Goal: Navigation & Orientation: Find specific page/section

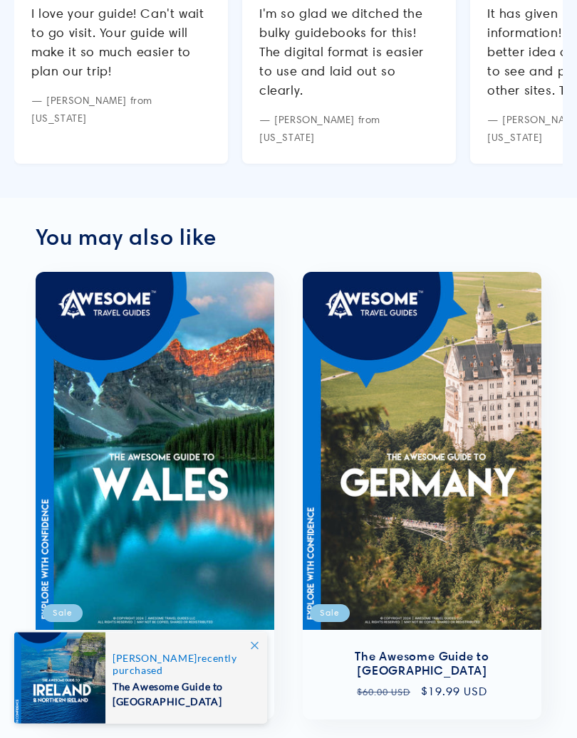
scroll to position [1618, 0]
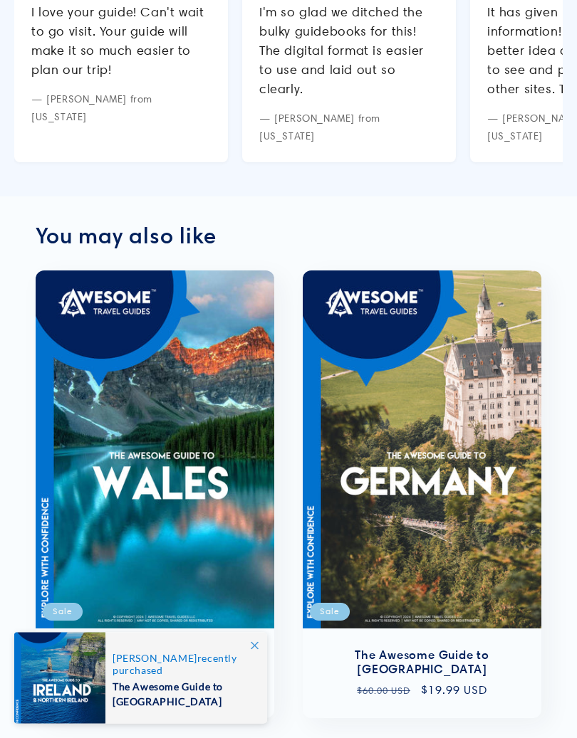
click at [262, 646] on span at bounding box center [254, 646] width 26 height 26
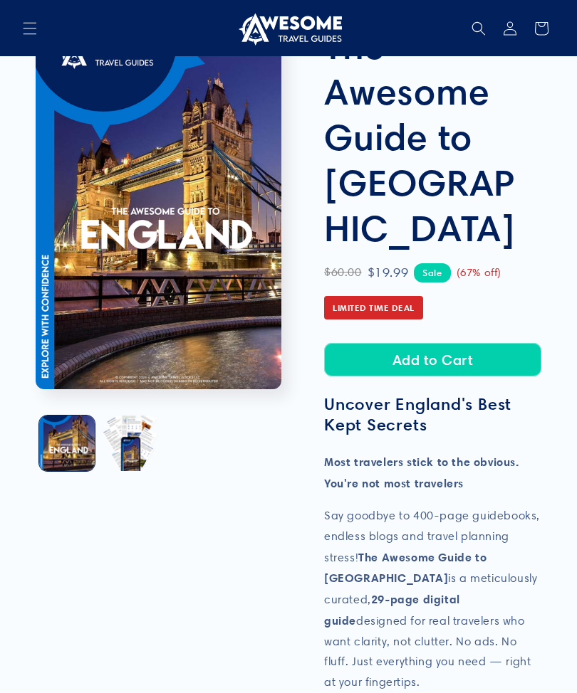
scroll to position [0, 0]
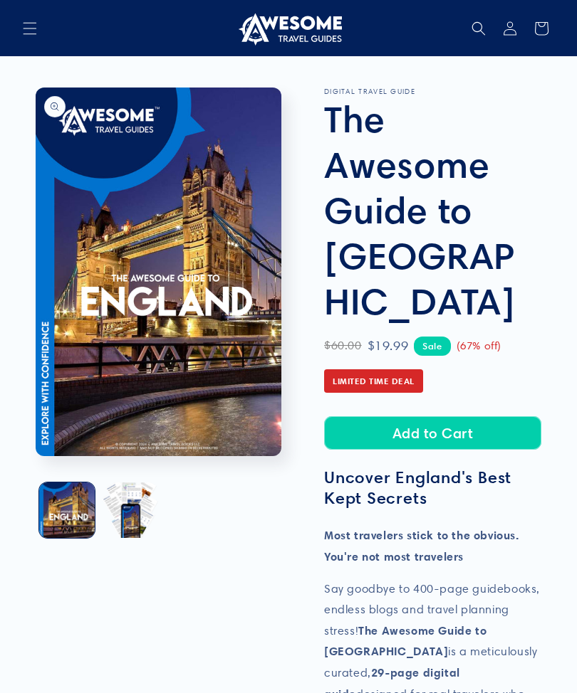
click at [43, 31] on span "Menu" at bounding box center [29, 28] width 31 height 31
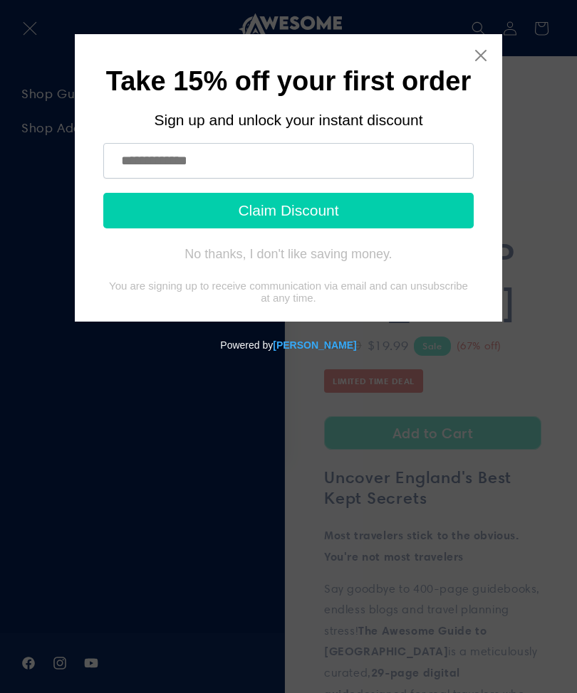
click at [476, 62] on icon "Close widget" at bounding box center [480, 55] width 14 height 14
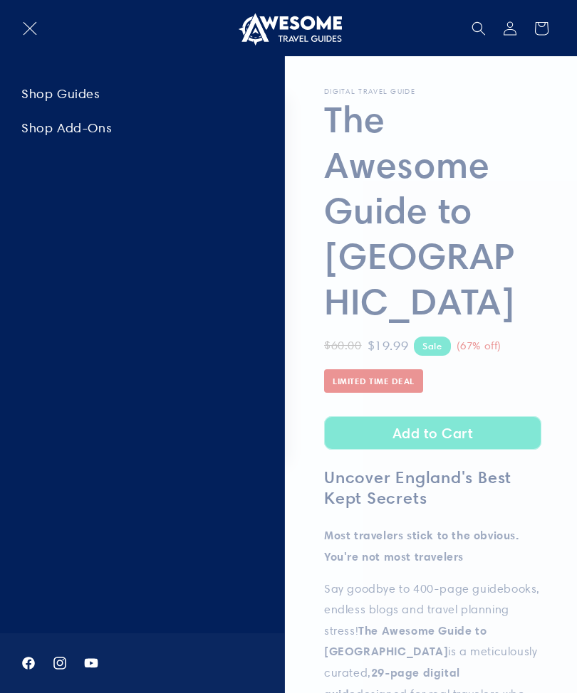
click at [84, 98] on link "Shop Guides" at bounding box center [142, 94] width 284 height 32
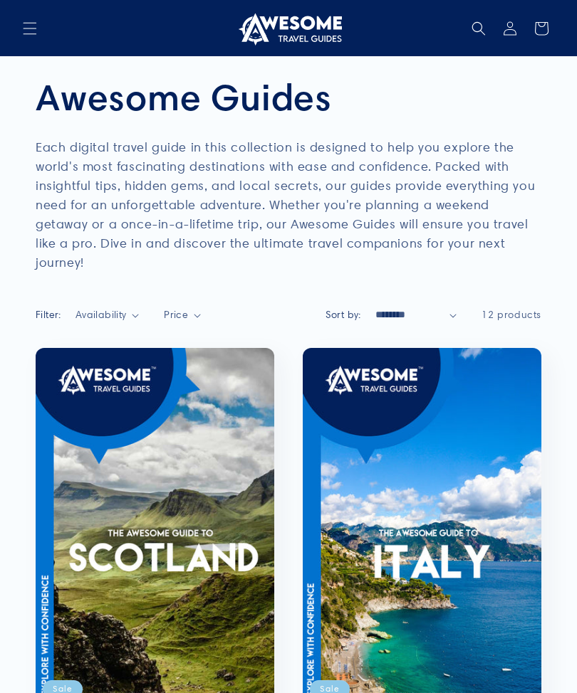
click at [39, 28] on span "Menu" at bounding box center [29, 28] width 31 height 31
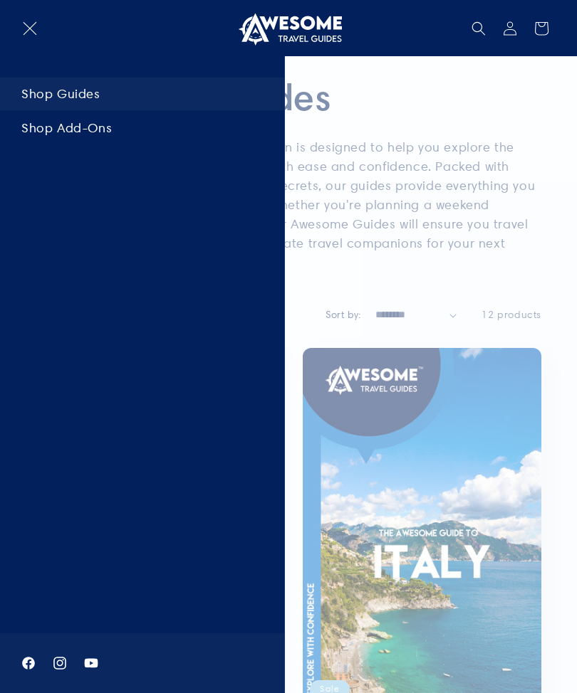
click at [111, 131] on link "Shop Add-Ons" at bounding box center [142, 128] width 284 height 32
